Goal: Task Accomplishment & Management: Complete application form

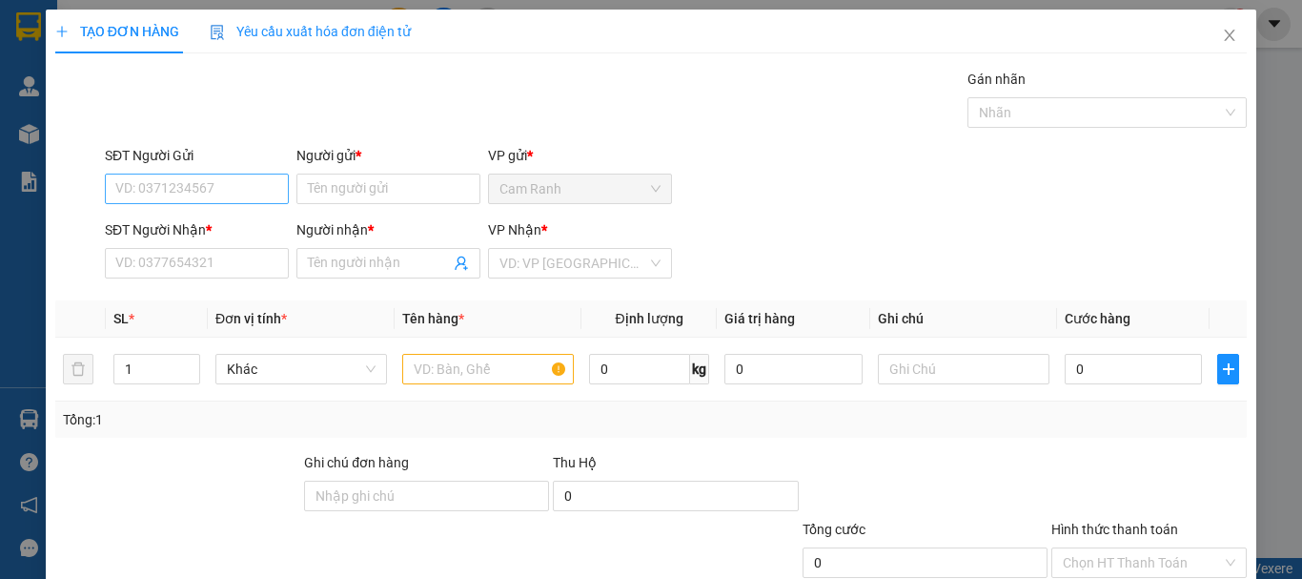
click at [228, 184] on input "SĐT Người Gửi" at bounding box center [197, 189] width 184 height 31
type input "0889038532"
click at [348, 198] on input "Người gửi *" at bounding box center [389, 189] width 184 height 31
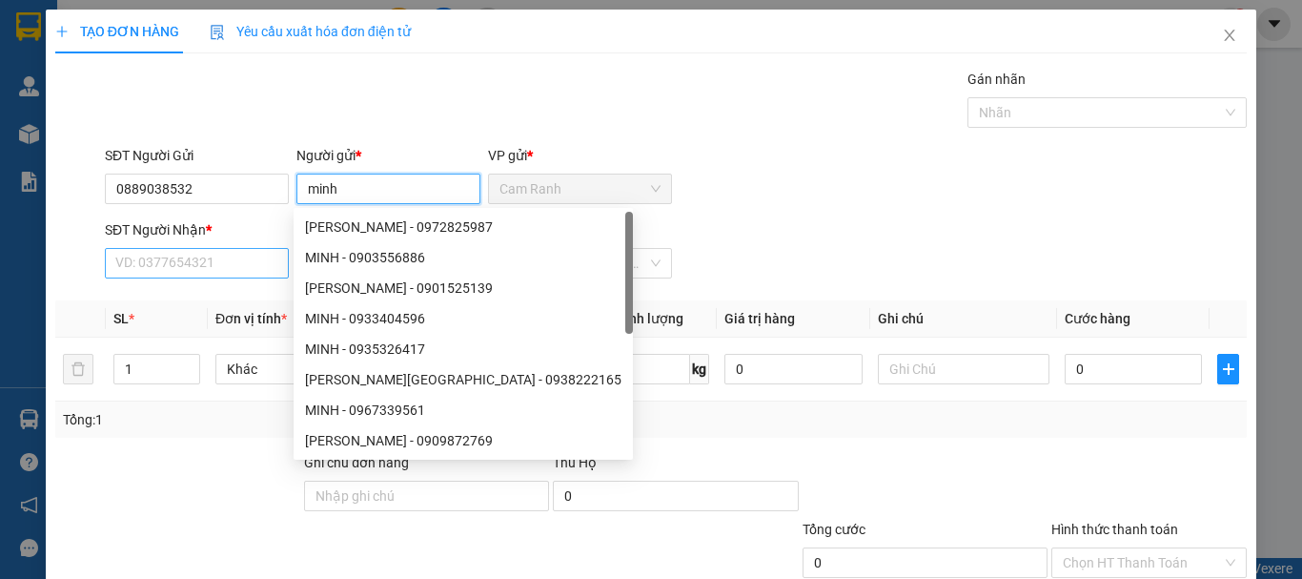
type input "minh"
click at [154, 257] on input "SĐT Người Nhận *" at bounding box center [197, 263] width 184 height 31
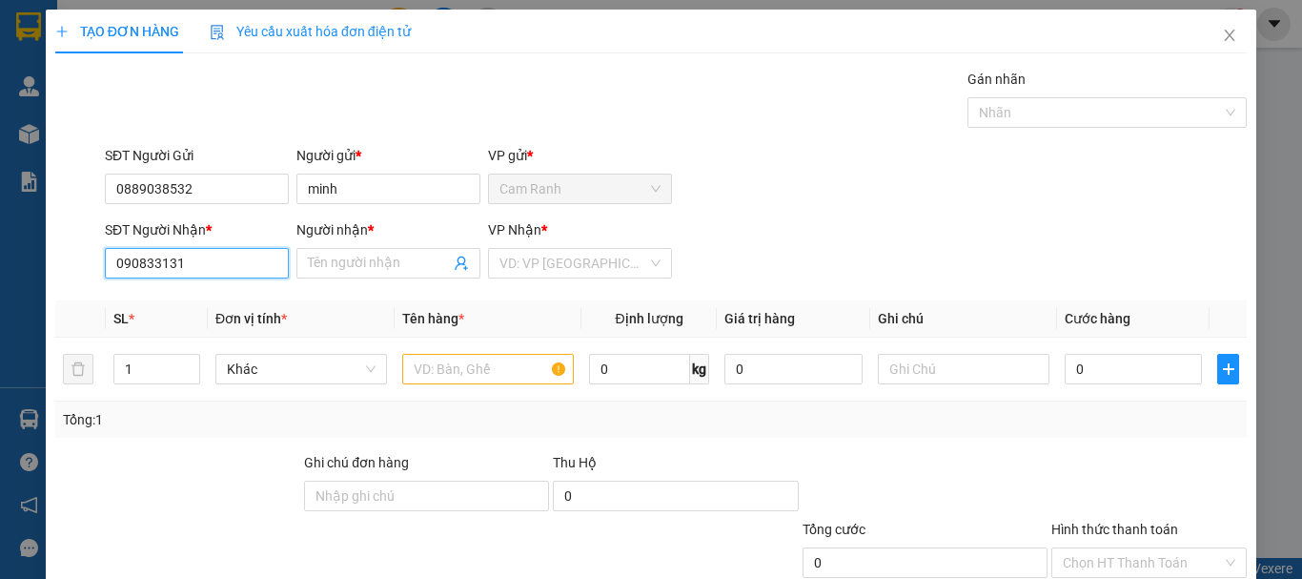
click at [154, 262] on input "090833131" at bounding box center [197, 263] width 184 height 31
type input "0908333131"
click at [178, 302] on div "0908333131 - cường" at bounding box center [194, 301] width 159 height 21
type input "cường"
type input "0908333131"
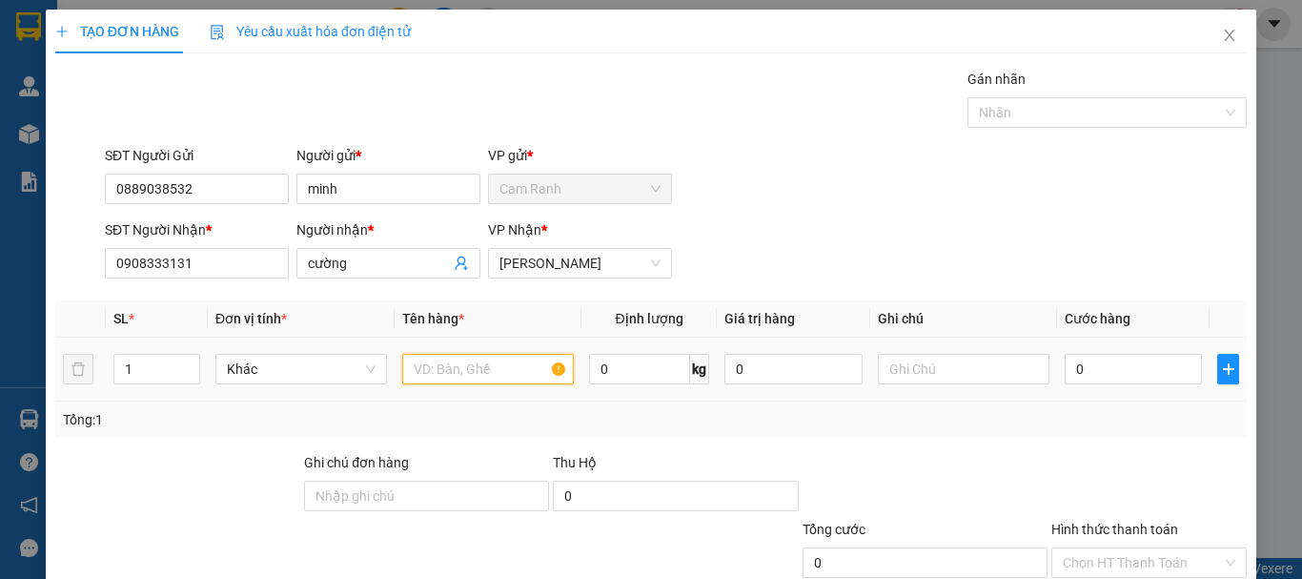
click at [473, 366] on input "text" at bounding box center [488, 369] width 172 height 31
type input "thùng xốp"
click at [1071, 378] on input "0" at bounding box center [1133, 369] width 137 height 31
type input "7"
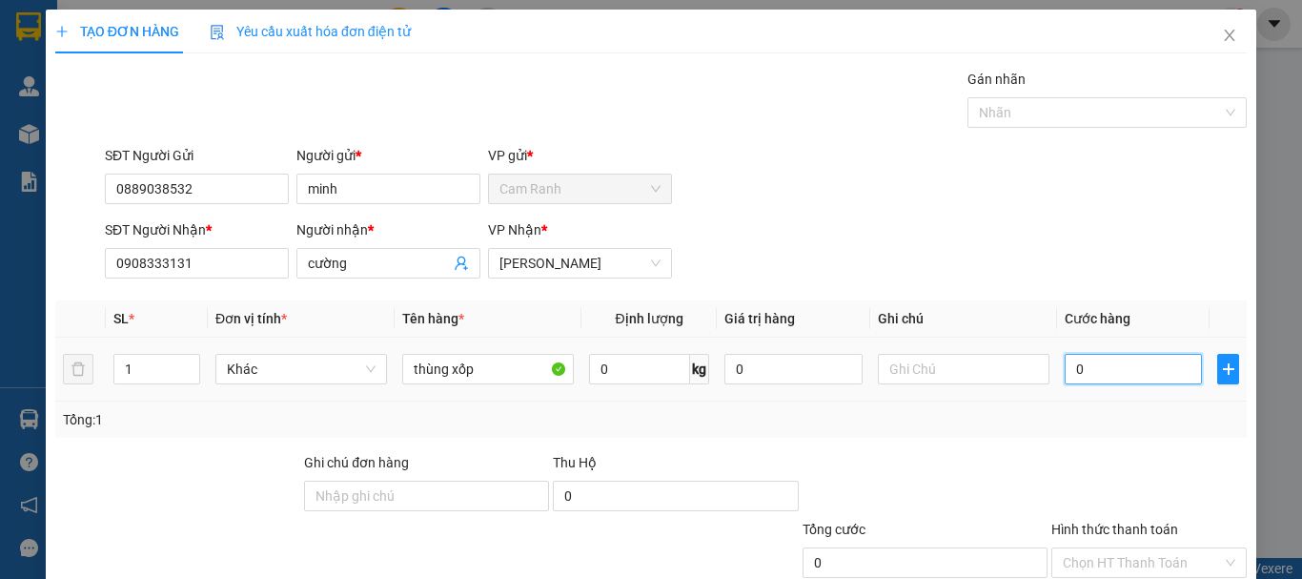
type input "7"
type input "70"
type input "700"
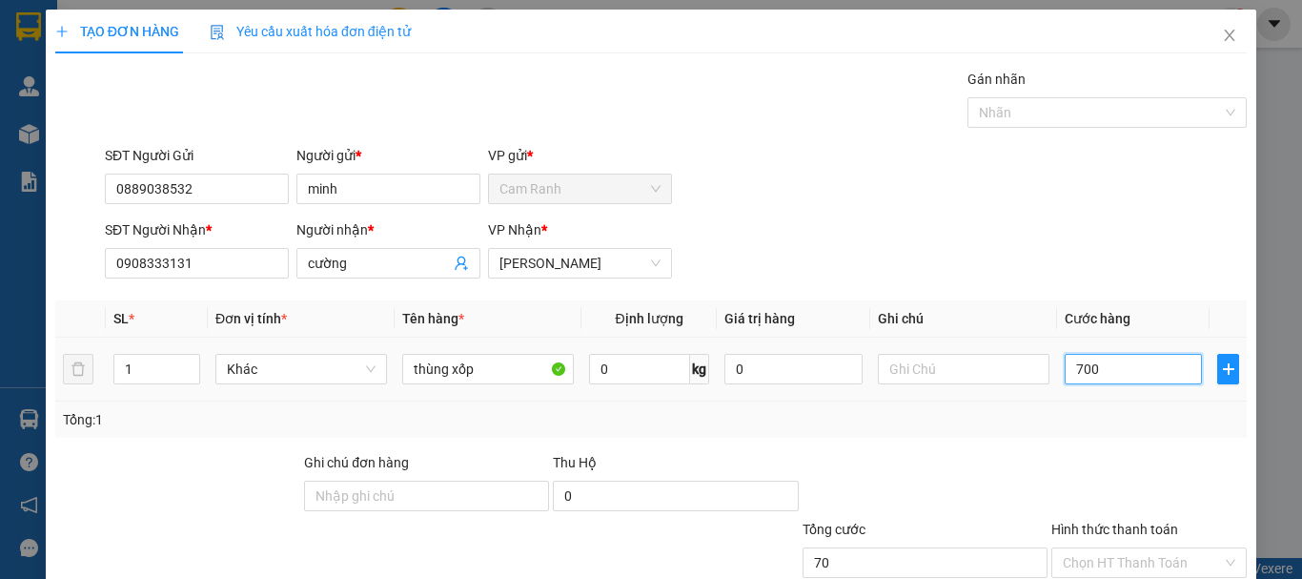
type input "700"
type input "7.000"
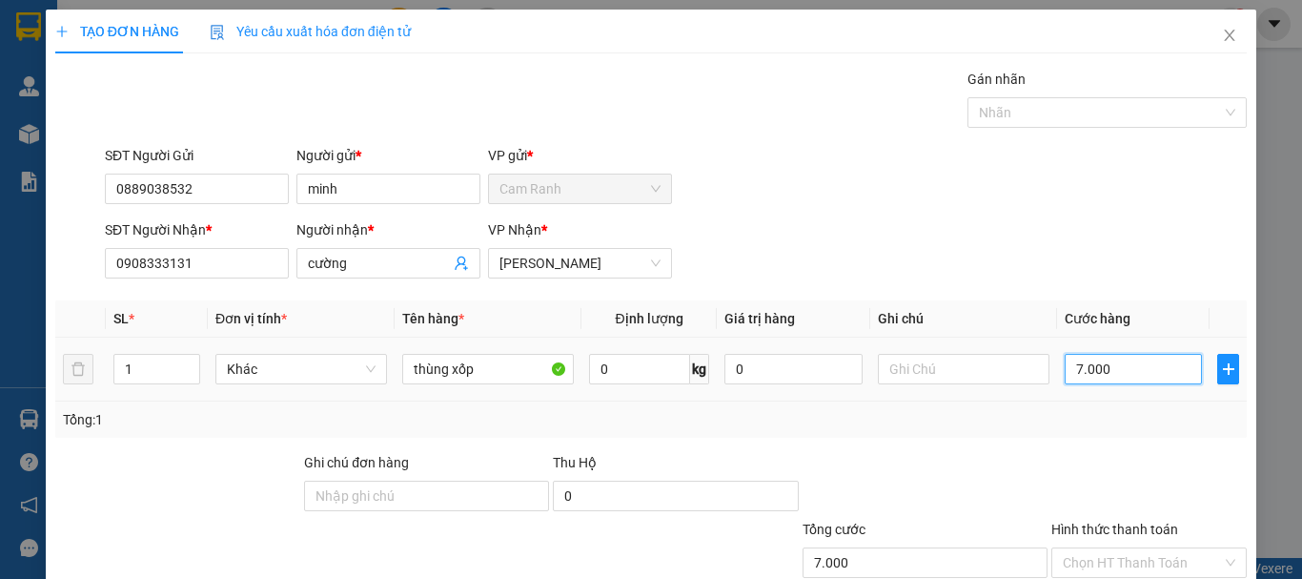
type input "70.000"
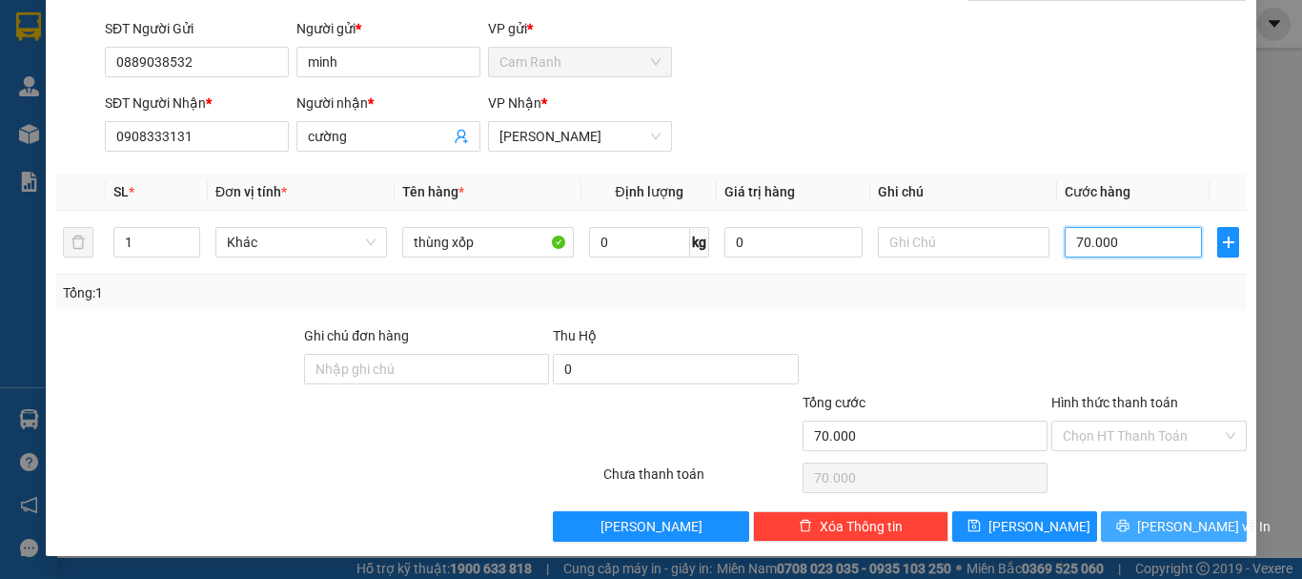
type input "70.000"
click at [1139, 520] on button "[PERSON_NAME] và In" at bounding box center [1174, 526] width 146 height 31
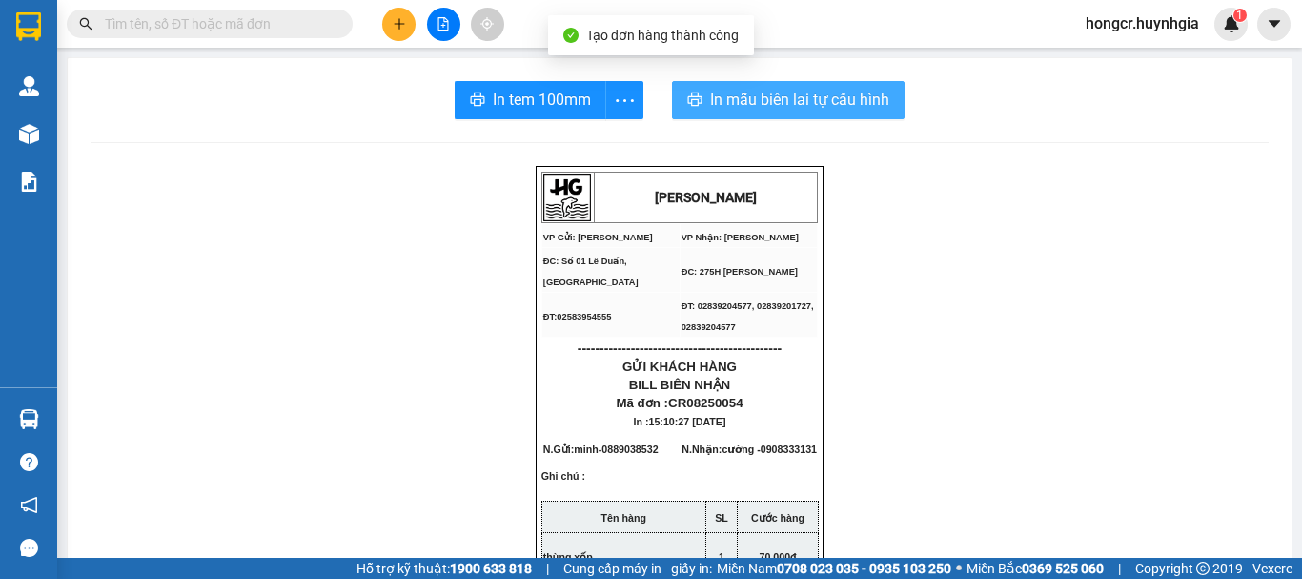
click at [777, 89] on span "In mẫu biên lai tự cấu hình" at bounding box center [799, 100] width 179 height 24
click at [750, 94] on span "In mẫu biên lai tự cấu hình" at bounding box center [799, 100] width 179 height 24
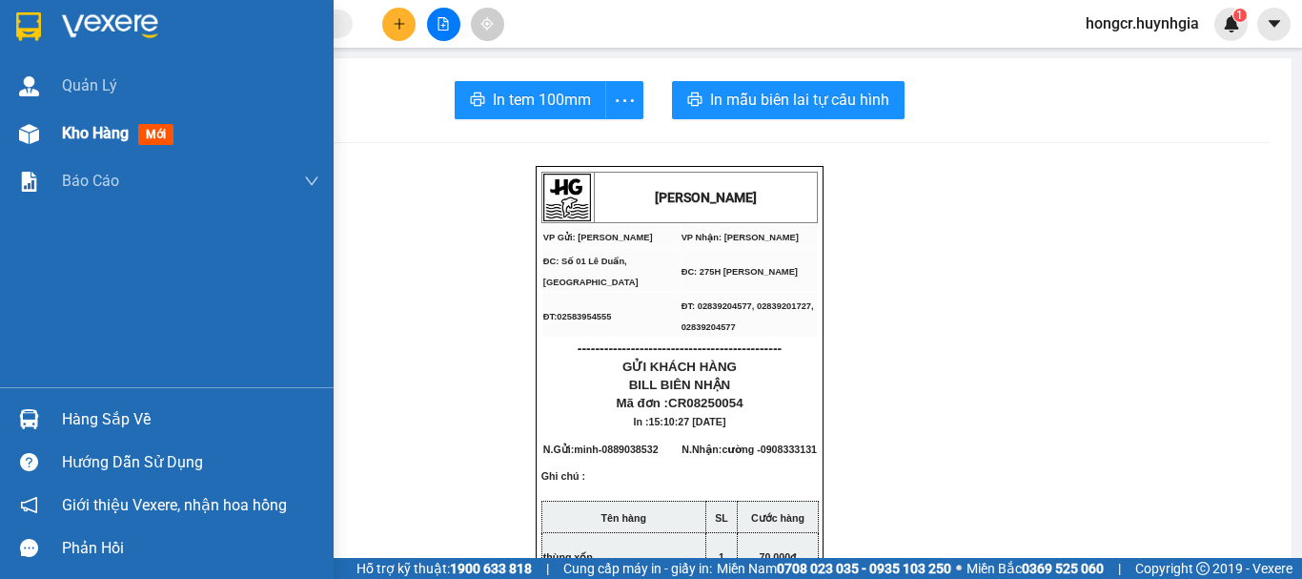
click at [94, 133] on span "Kho hàng" at bounding box center [95, 133] width 67 height 18
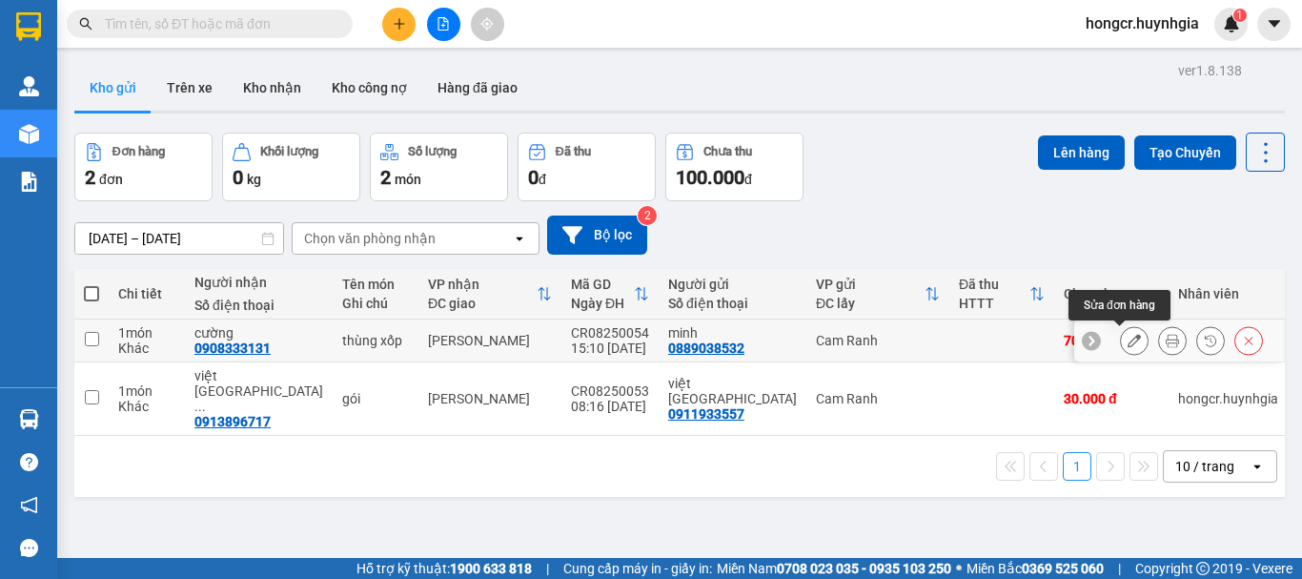
click at [1128, 338] on icon at bounding box center [1134, 340] width 13 height 13
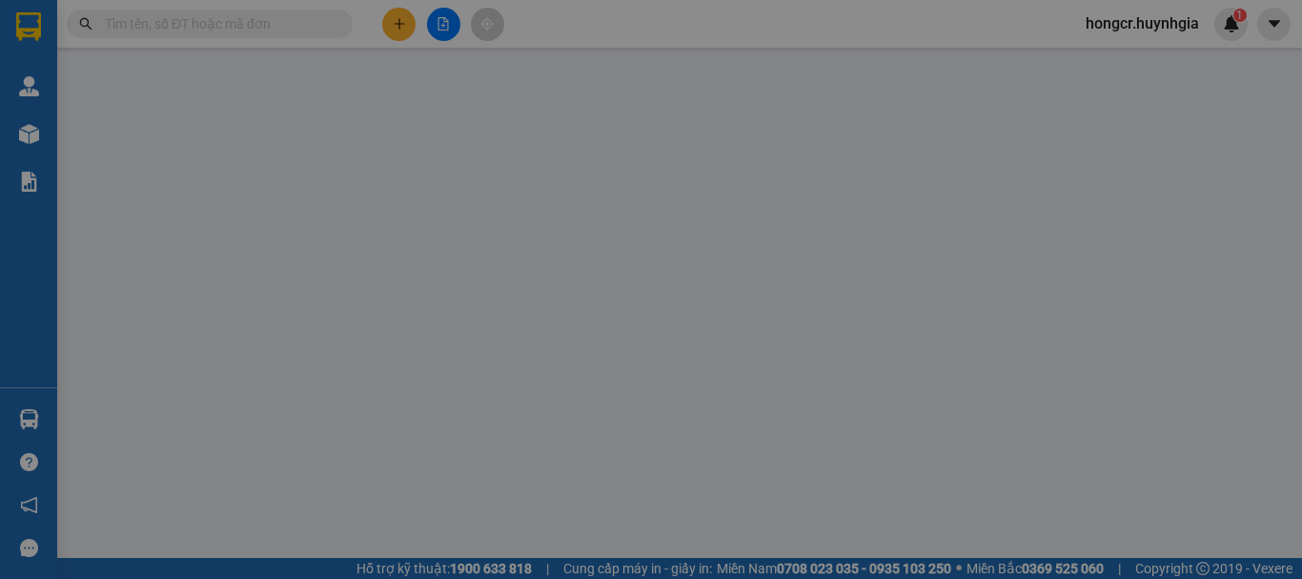
type input "0889038532"
type input "minh"
type input "0908333131"
type input "cường"
type input "70.000"
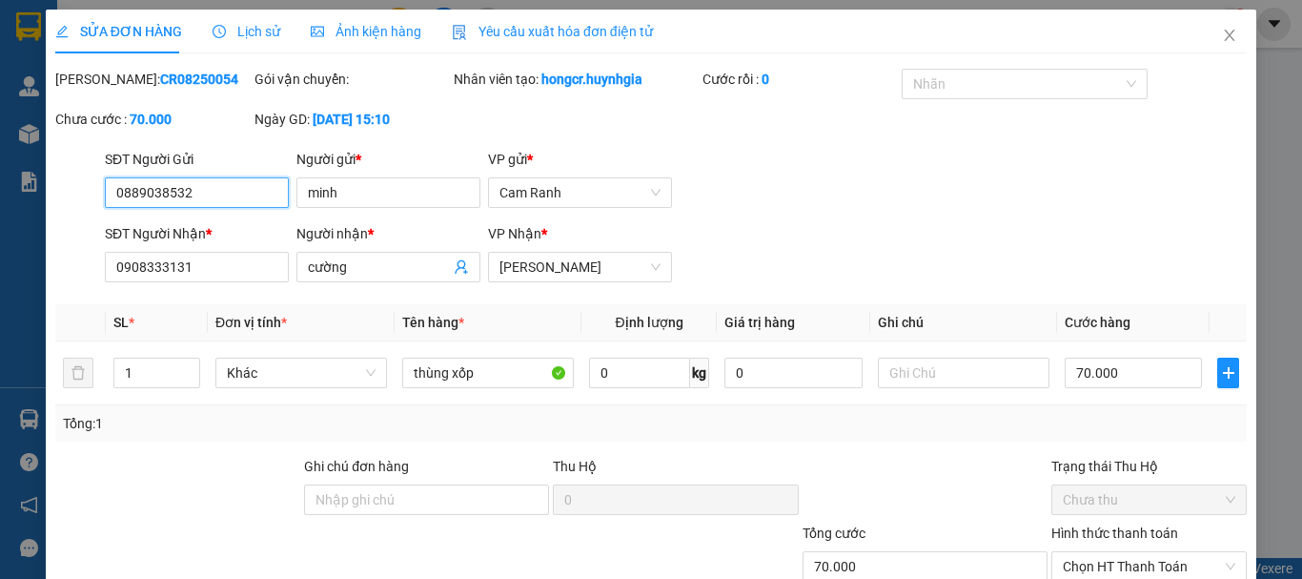
scroll to position [131, 0]
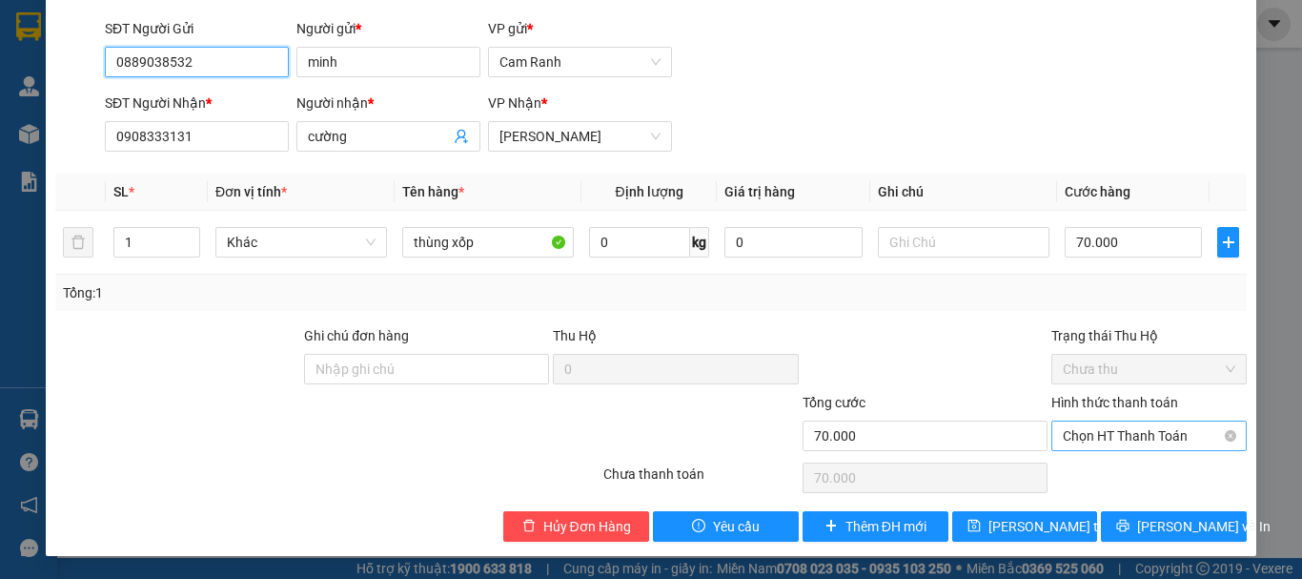
click at [1102, 441] on span "Chọn HT Thanh Toán" at bounding box center [1149, 435] width 173 height 29
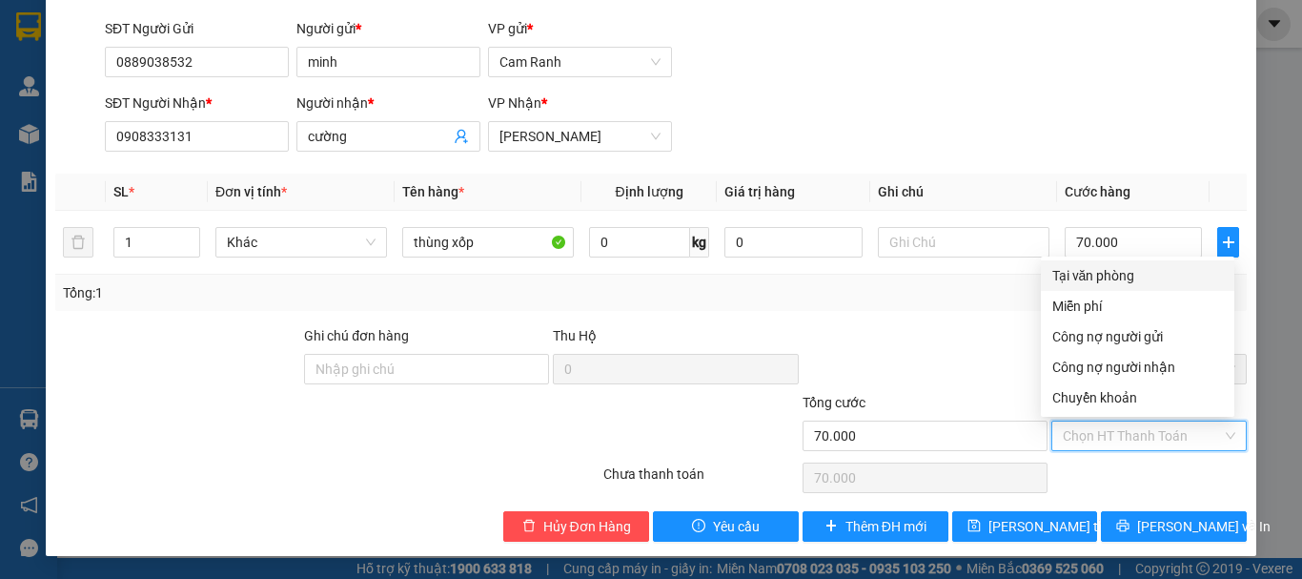
click at [1075, 279] on div "Tại văn phòng" at bounding box center [1138, 275] width 171 height 21
type input "0"
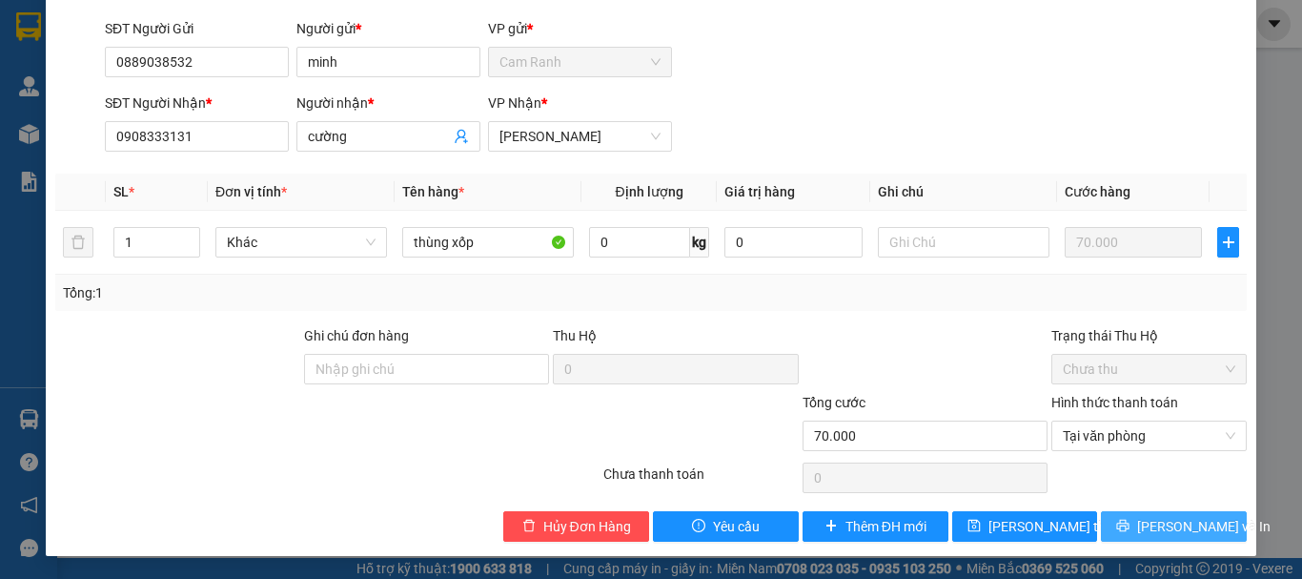
click at [1118, 520] on button "[PERSON_NAME] và In" at bounding box center [1174, 526] width 146 height 31
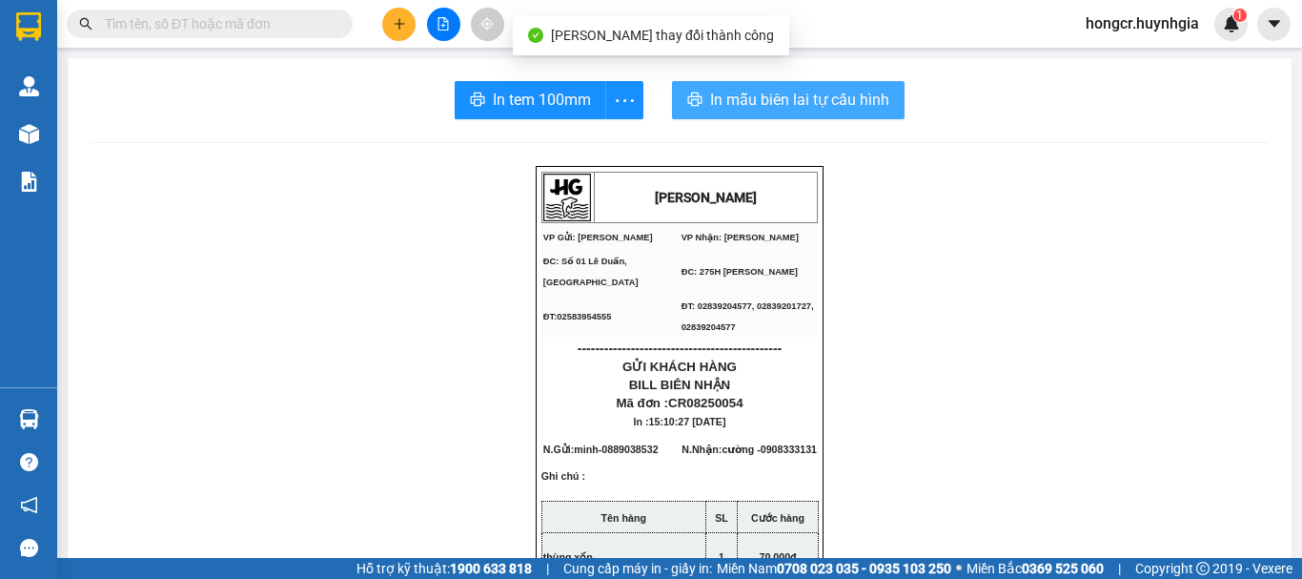
click at [749, 106] on span "In mẫu biên lai tự cấu hình" at bounding box center [799, 100] width 179 height 24
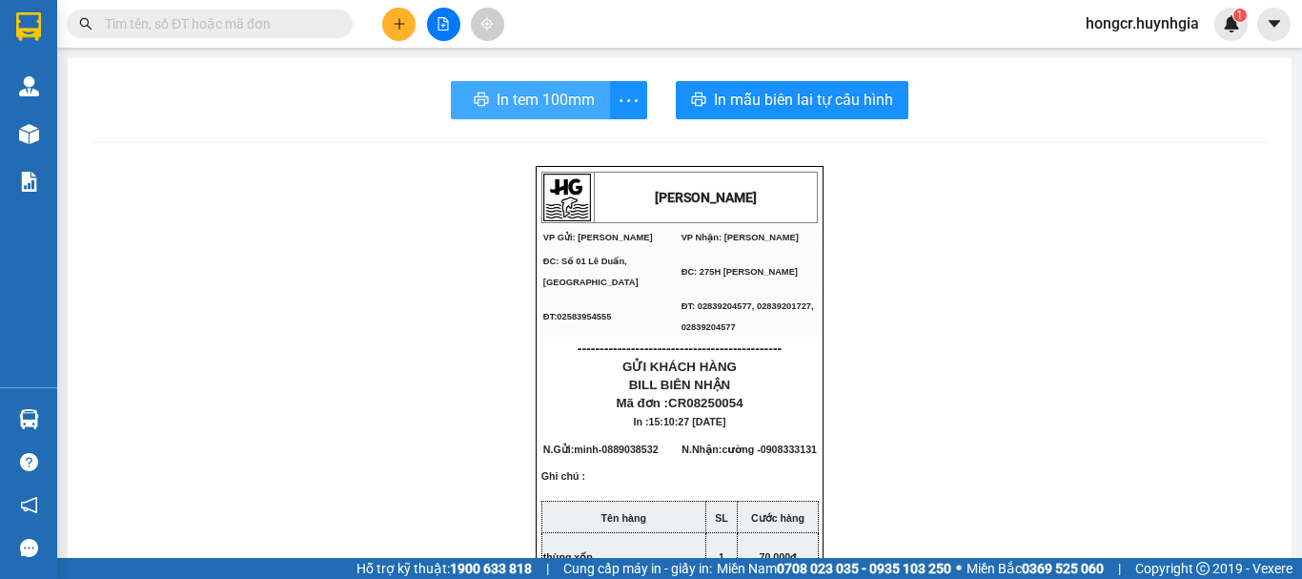
click at [559, 96] on span "In tem 100mm" at bounding box center [546, 100] width 98 height 24
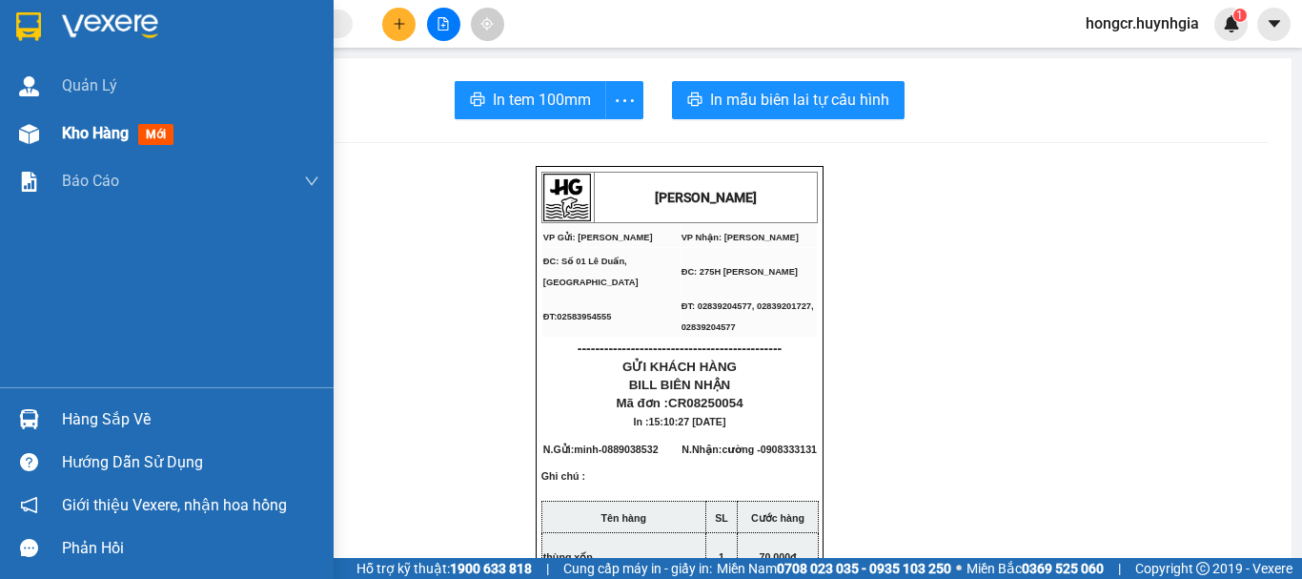
click at [36, 137] on img at bounding box center [29, 134] width 20 height 20
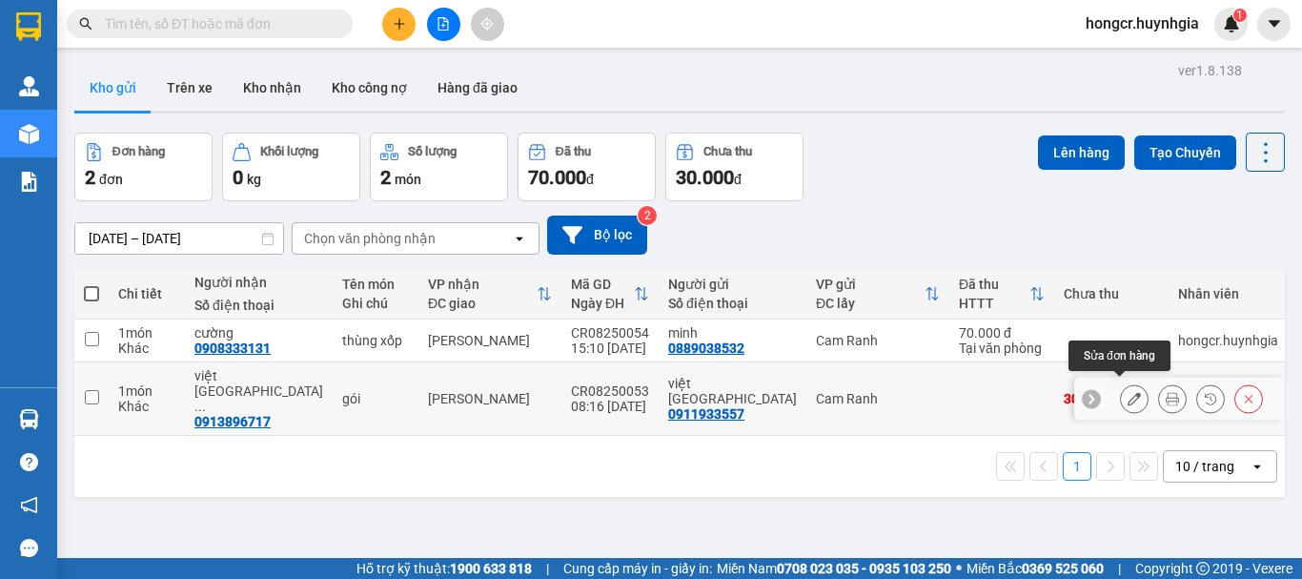
click at [1128, 394] on icon at bounding box center [1134, 398] width 13 height 13
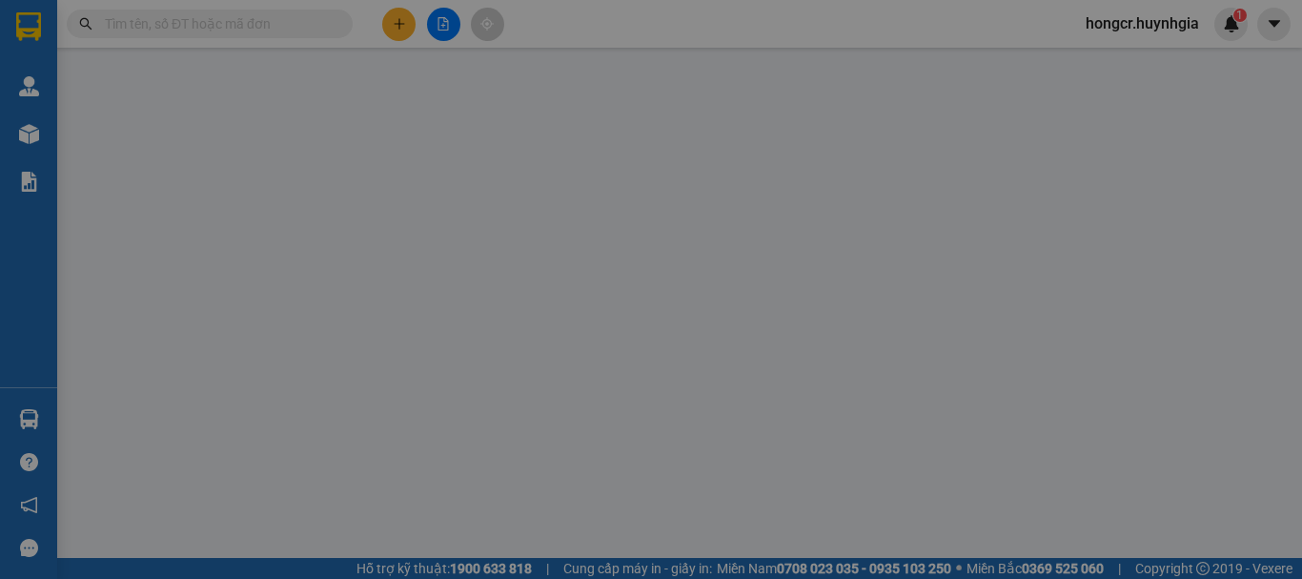
type input "0911933557"
type input "việt [GEOGRAPHIC_DATA]"
type input "0913896717"
type input "việt nhật [GEOGRAPHIC_DATA]"
type input "30.000"
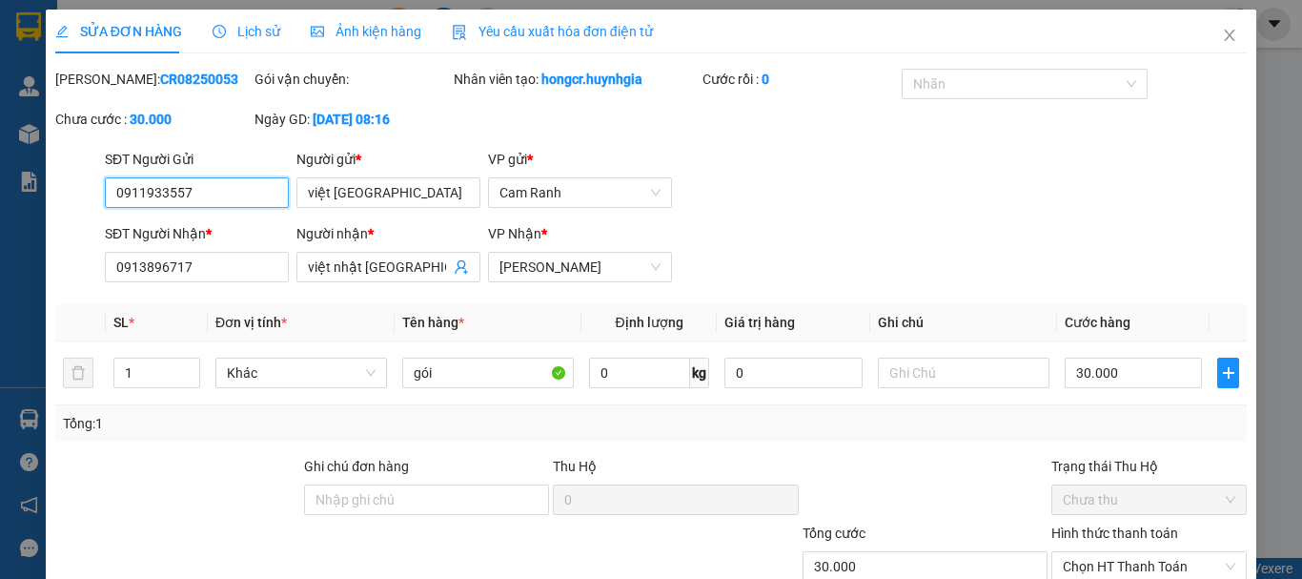
scroll to position [131, 0]
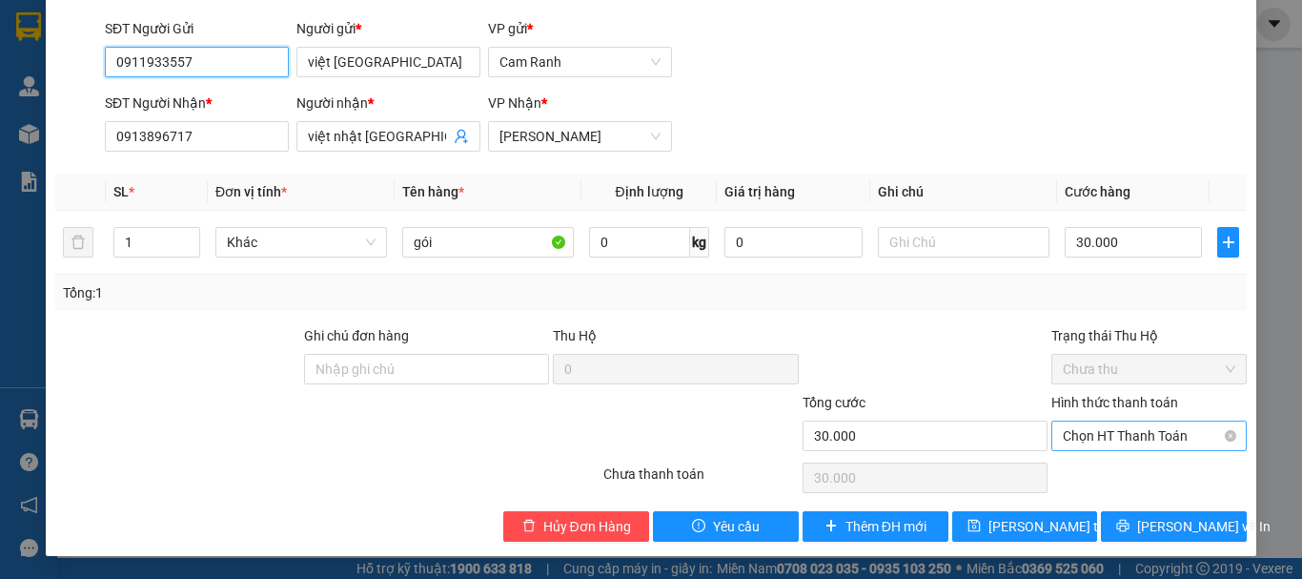
click at [1110, 438] on span "Chọn HT Thanh Toán" at bounding box center [1149, 435] width 173 height 29
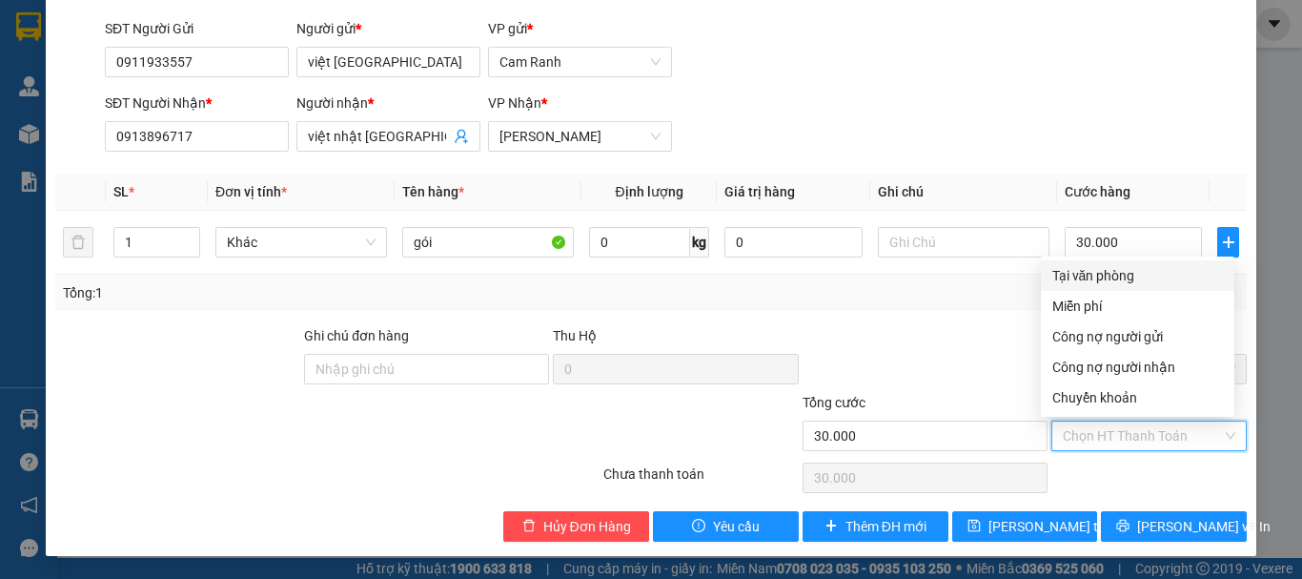
click at [1069, 276] on div "Tại văn phòng" at bounding box center [1138, 275] width 171 height 21
type input "0"
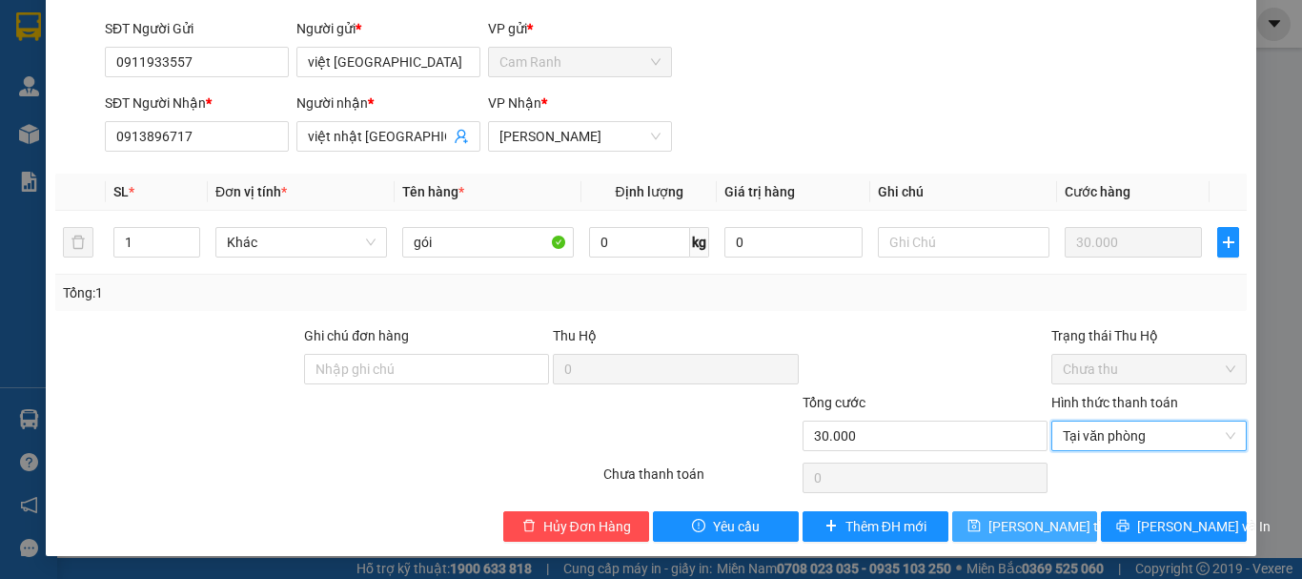
click at [1015, 518] on span "[PERSON_NAME] thay đổi" at bounding box center [1065, 526] width 153 height 21
